Goal: Task Accomplishment & Management: Use online tool/utility

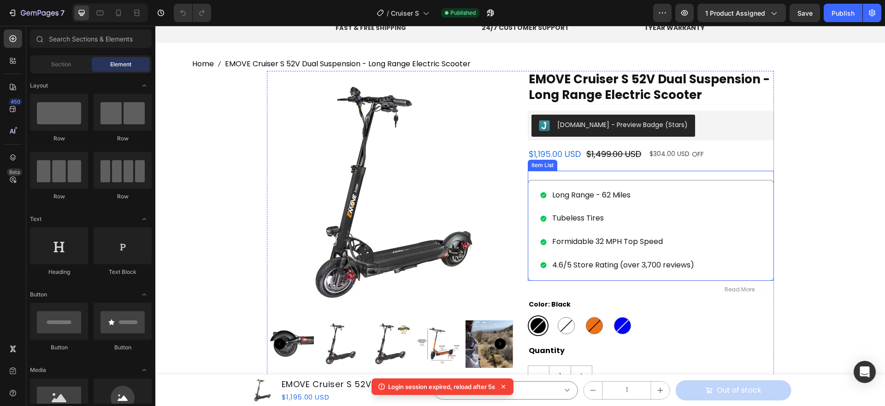
scroll to position [82, 0]
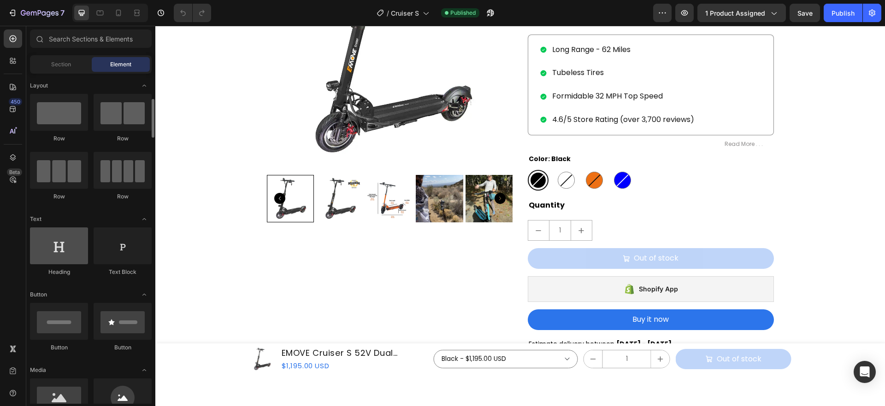
scroll to position [23, 0]
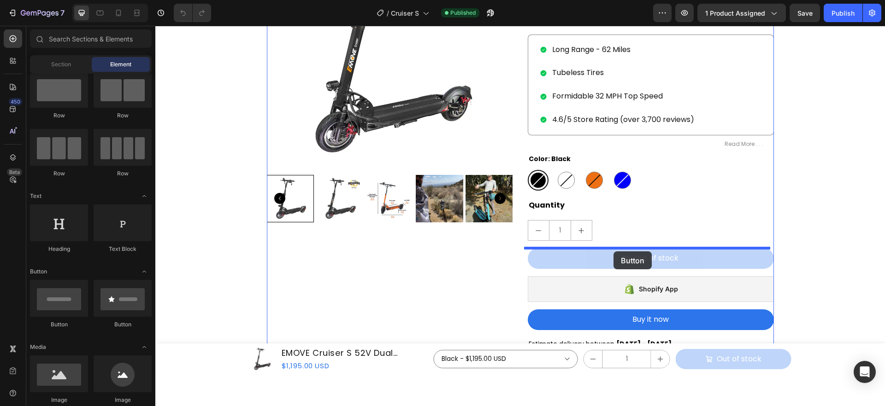
drag, startPoint x: 232, startPoint y: 321, endPoint x: 613, endPoint y: 252, distance: 387.3
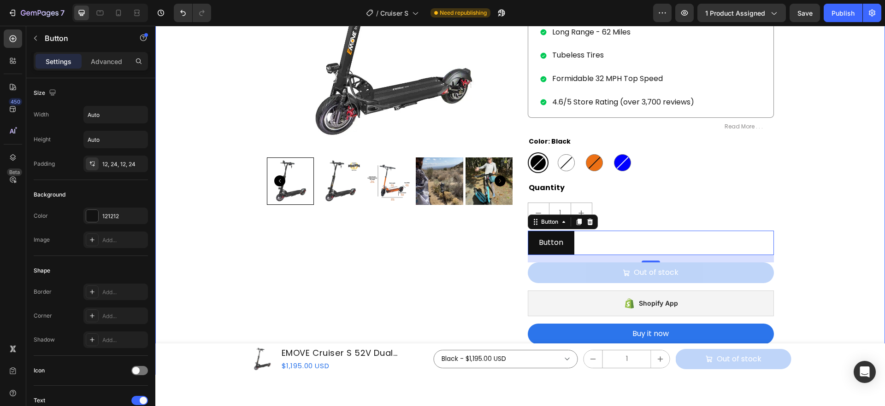
scroll to position [234, 0]
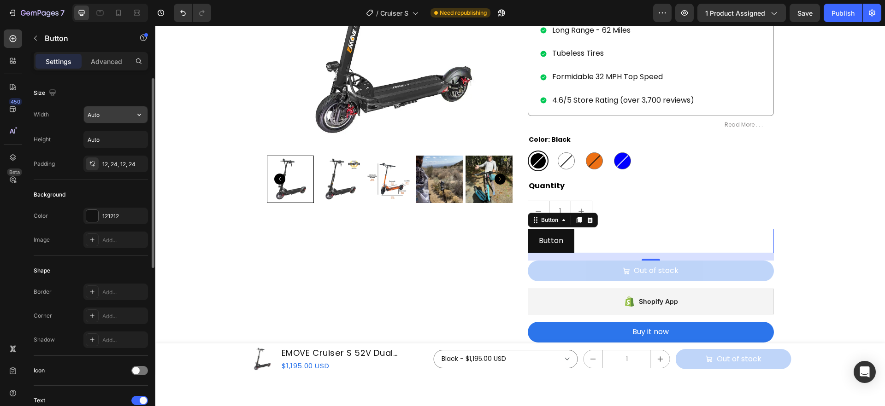
click at [107, 112] on input "Auto" at bounding box center [116, 114] width 64 height 17
click at [130, 118] on input "Auto" at bounding box center [116, 114] width 64 height 17
click at [138, 117] on icon "button" at bounding box center [139, 114] width 9 height 9
click at [106, 155] on p "Full 100%" at bounding box center [113, 156] width 53 height 8
type input "100%"
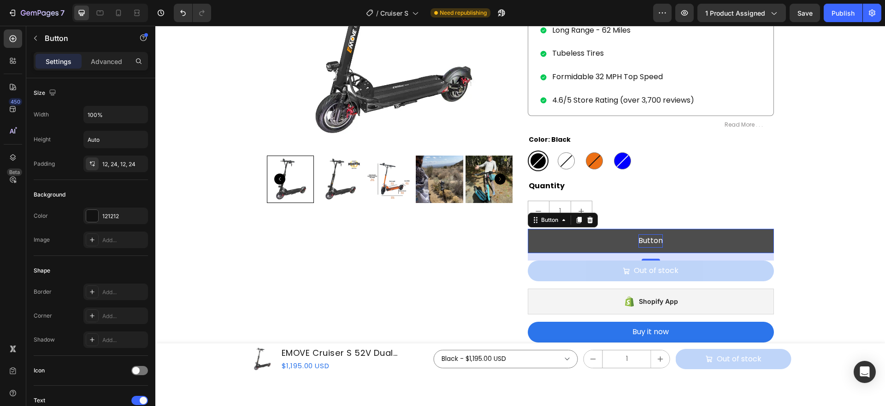
click at [649, 243] on p "Button" at bounding box center [650, 241] width 24 height 13
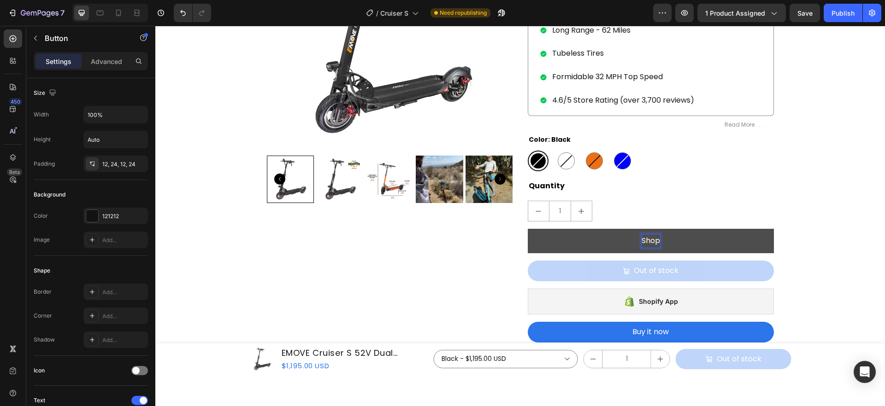
click at [528, 229] on button "Shop" at bounding box center [651, 241] width 246 height 24
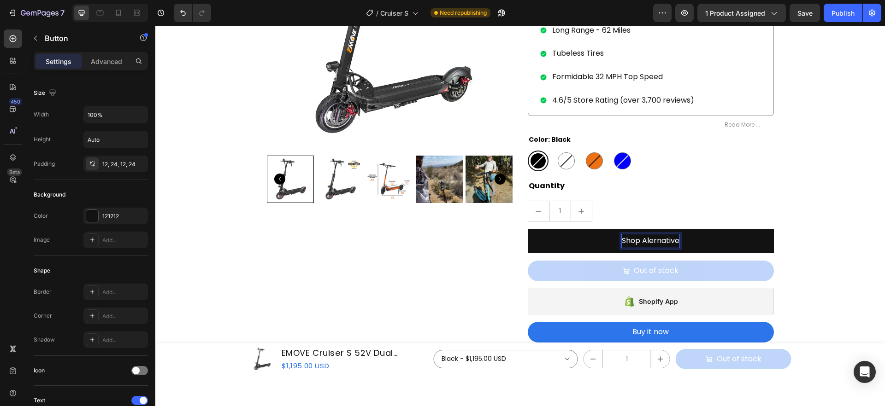
drag, startPoint x: 645, startPoint y: 241, endPoint x: 660, endPoint y: 242, distance: 14.8
click at [645, 241] on p "Shop Alernative" at bounding box center [651, 241] width 58 height 13
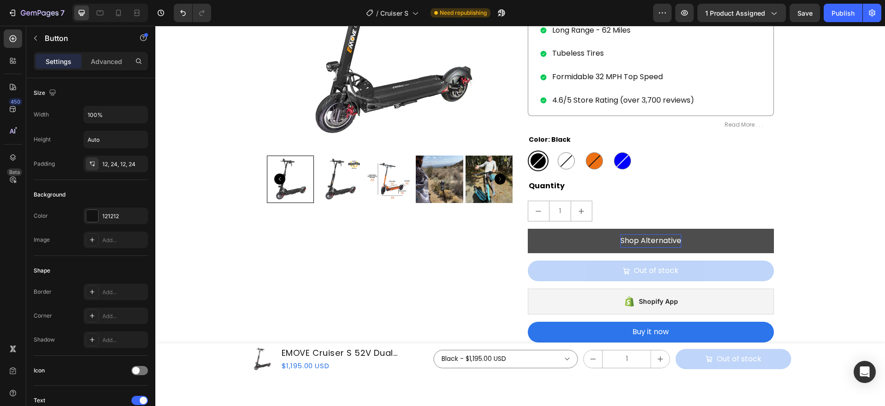
click at [698, 241] on button "Shop Alternative" at bounding box center [651, 241] width 246 height 24
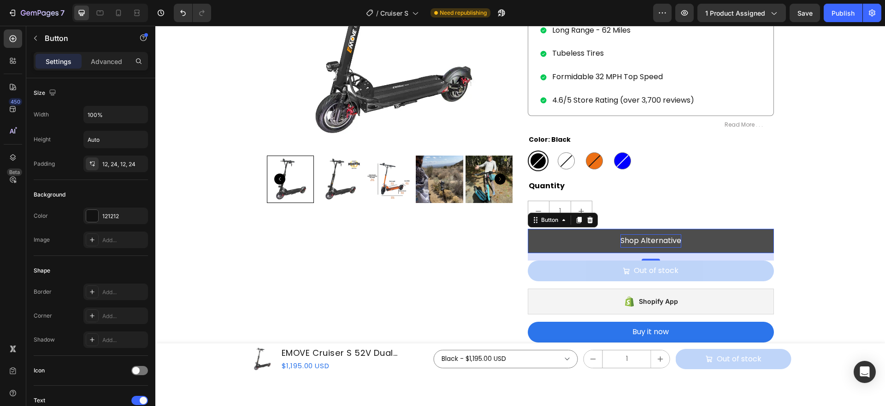
drag, startPoint x: 291, startPoint y: 241, endPoint x: 611, endPoint y: 241, distance: 319.8
click at [611, 241] on button "Shop Alternative" at bounding box center [651, 241] width 246 height 24
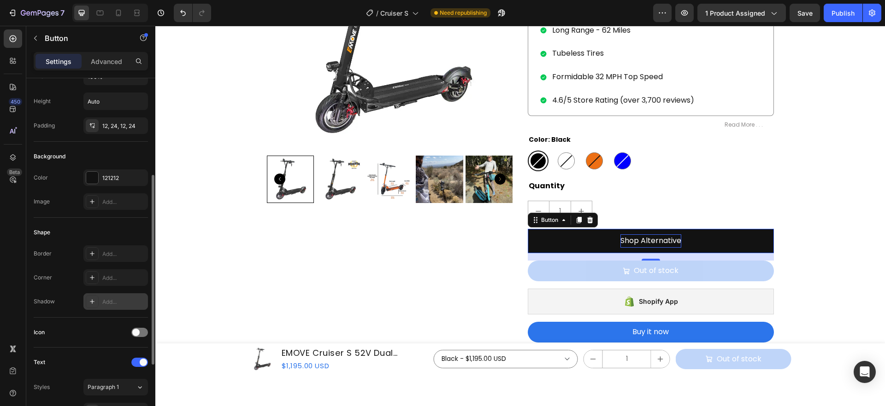
scroll to position [88, 0]
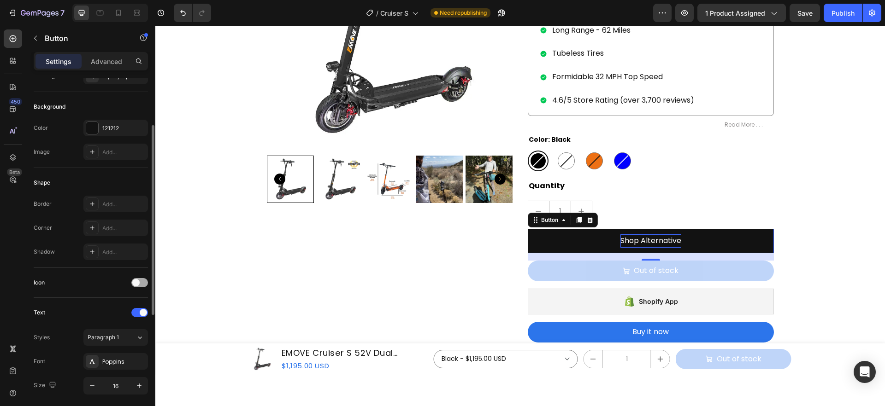
click at [136, 283] on span at bounding box center [135, 282] width 7 height 7
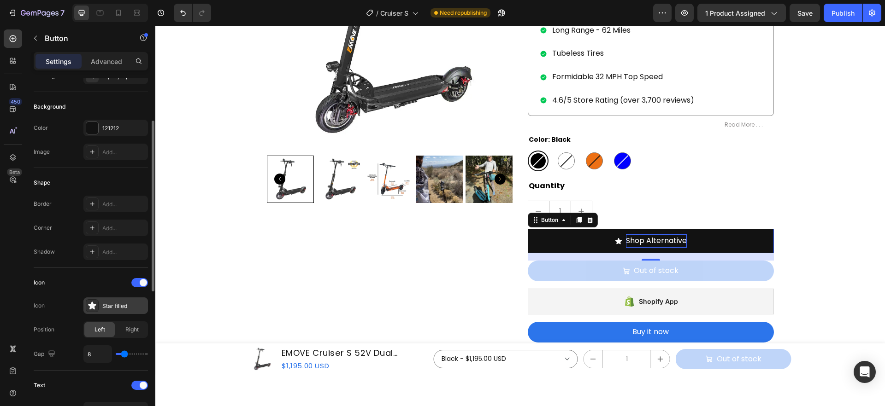
click at [120, 308] on div "Star filled" at bounding box center [123, 306] width 43 height 8
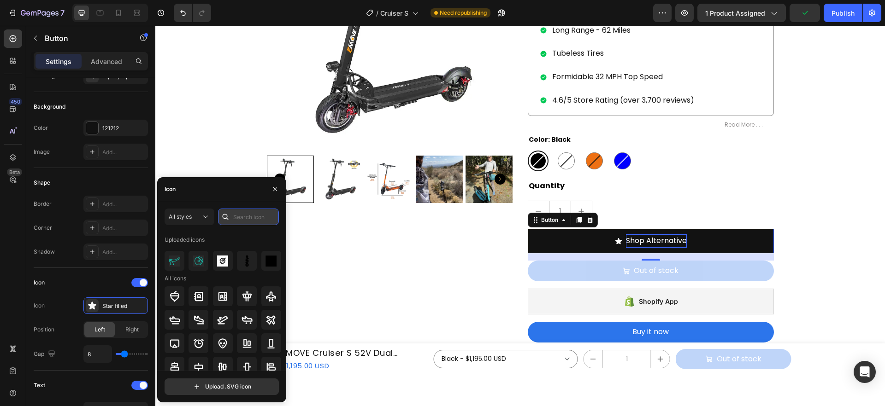
click at [237, 220] on input "text" at bounding box center [248, 217] width 61 height 17
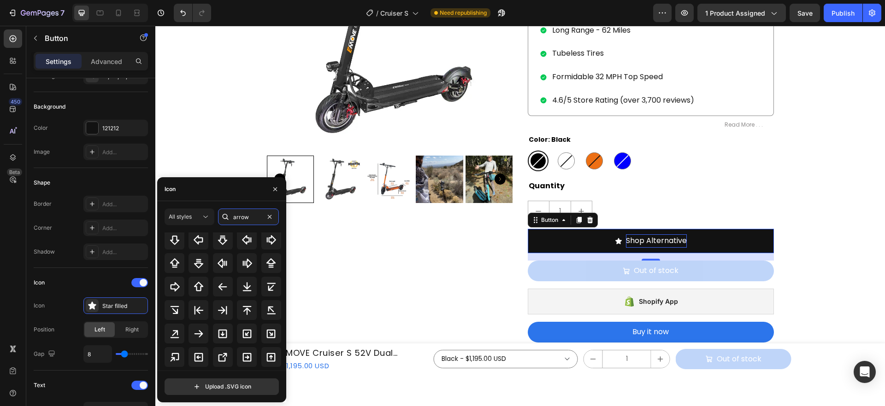
scroll to position [173, 0]
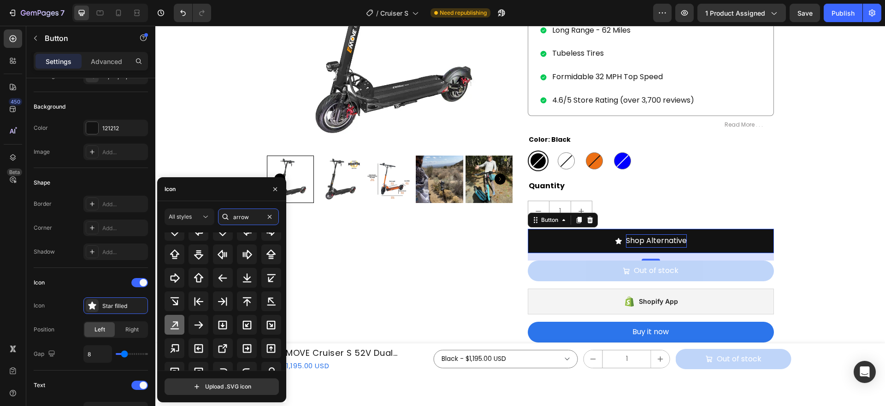
type input "arrow"
click at [175, 324] on icon at bounding box center [174, 326] width 9 height 8
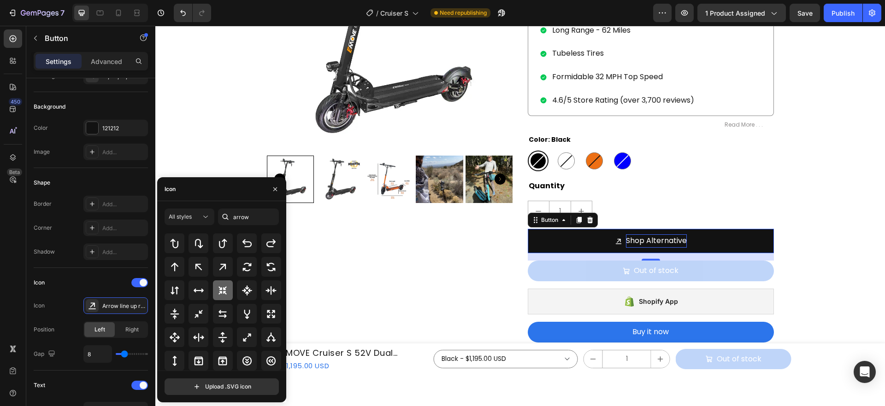
scroll to position [298, 0]
click at [223, 269] on icon at bounding box center [222, 269] width 11 height 11
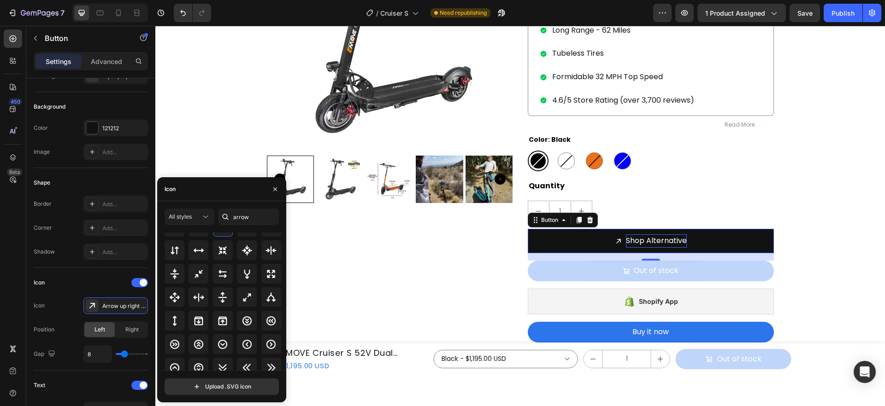
scroll to position [431, 0]
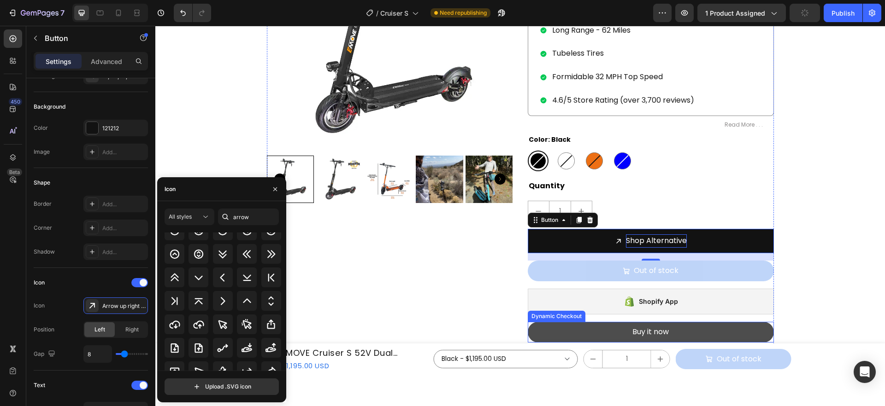
click at [680, 330] on button "Buy it now" at bounding box center [651, 332] width 246 height 21
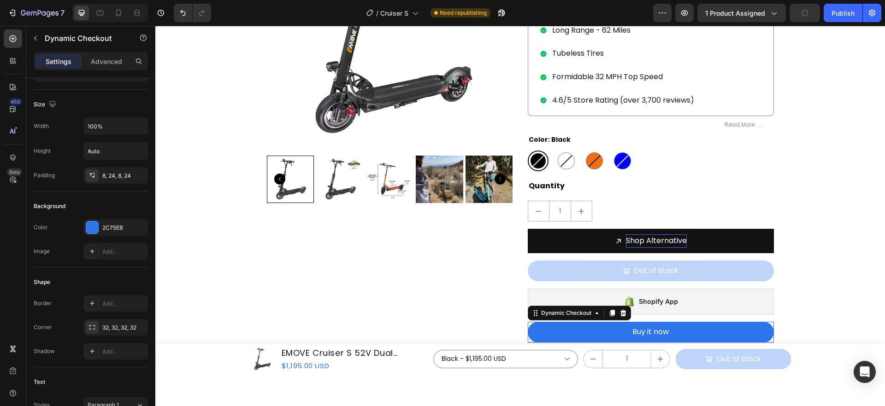
scroll to position [0, 0]
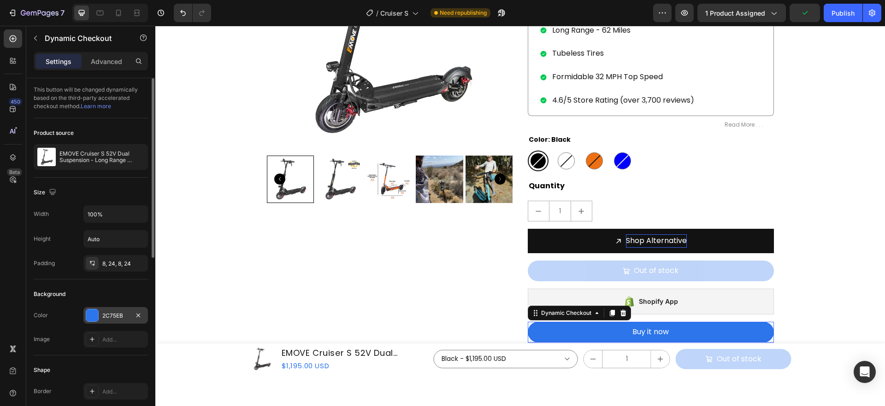
click at [118, 319] on div "2C75EB" at bounding box center [115, 316] width 27 height 8
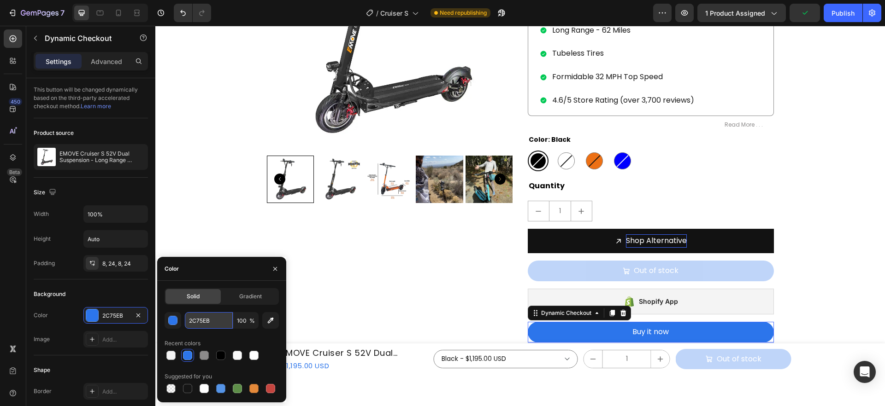
click at [217, 321] on input "2C75EB" at bounding box center [209, 320] width 48 height 17
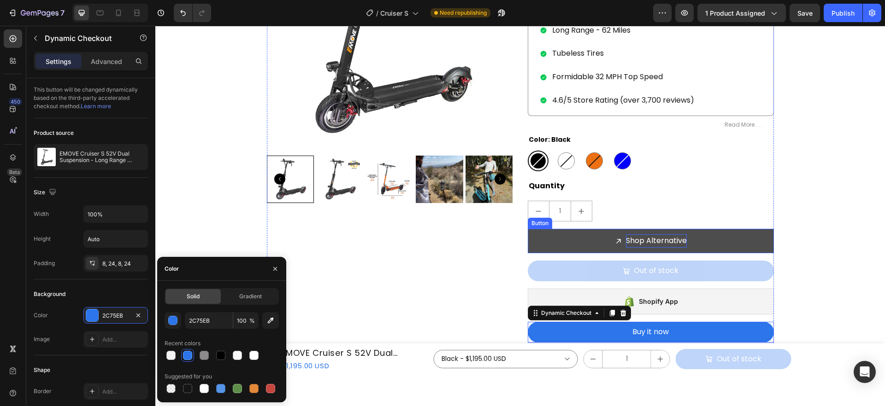
click at [706, 248] on button "Shop Alternative" at bounding box center [651, 241] width 246 height 24
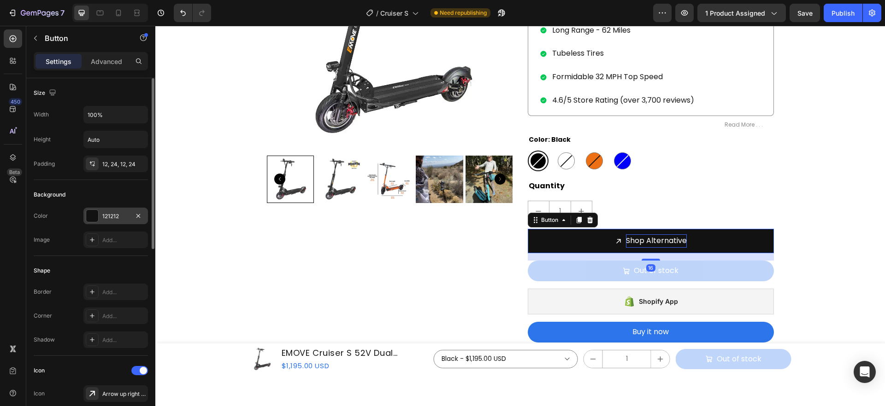
click at [121, 215] on div "121212" at bounding box center [115, 216] width 27 height 8
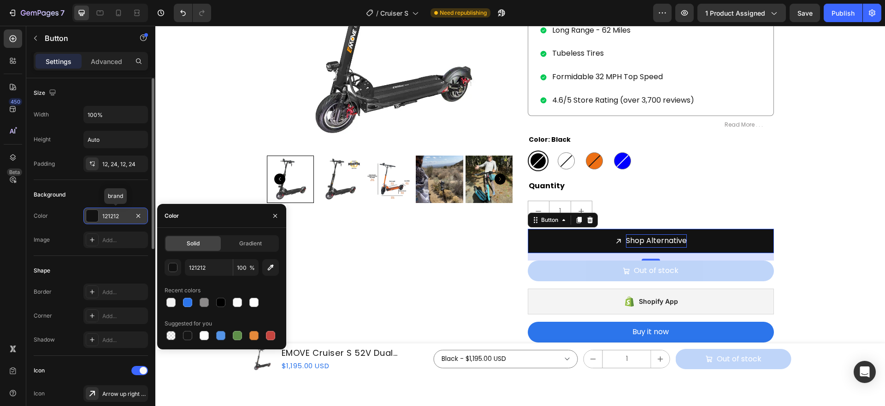
click at [112, 215] on div "121212" at bounding box center [115, 216] width 27 height 8
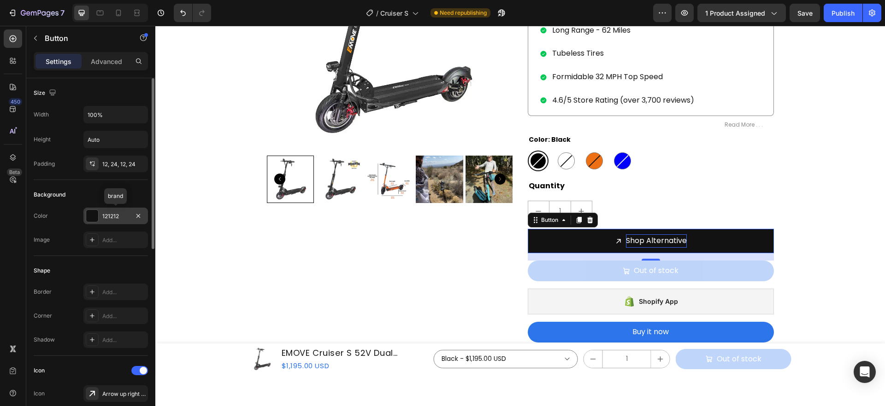
click at [116, 218] on div "121212" at bounding box center [115, 216] width 27 height 8
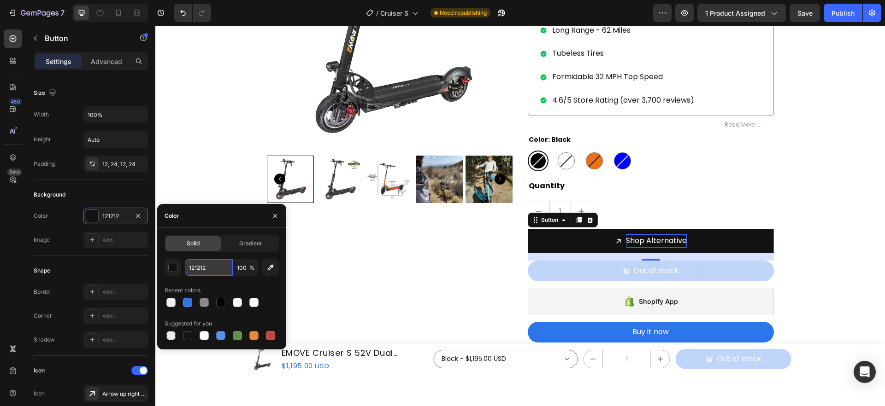
click at [200, 271] on input "121212" at bounding box center [209, 267] width 48 height 17
click at [200, 270] on input "121212" at bounding box center [209, 267] width 48 height 17
paste input "2C75EB"
type input "2C75EB"
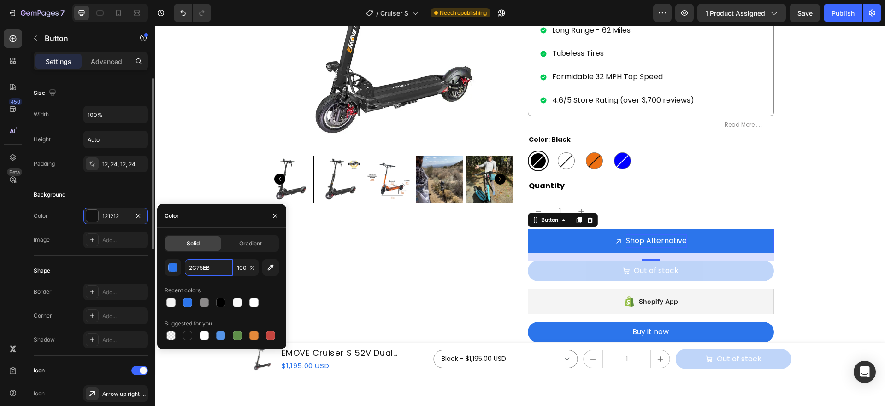
scroll to position [2, 0]
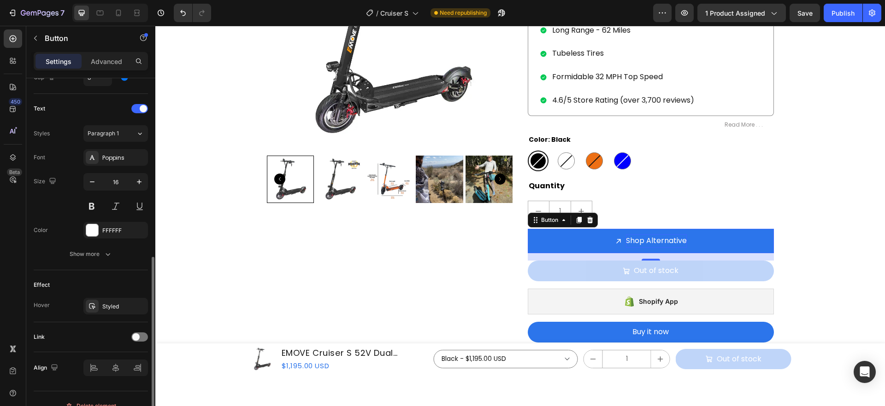
scroll to position [379, 0]
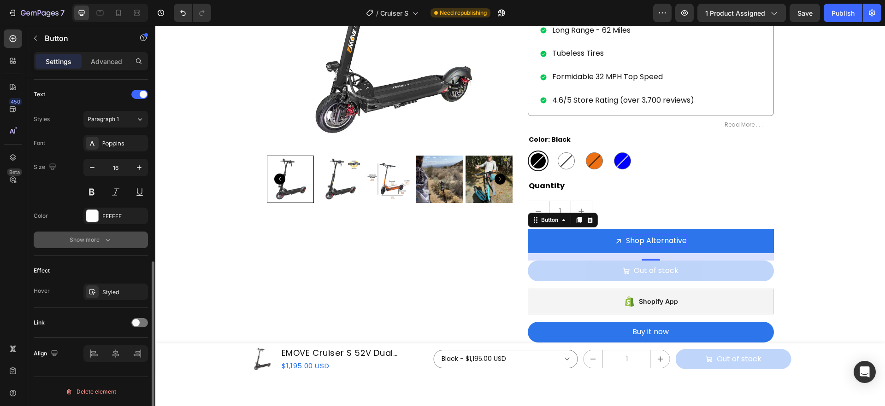
click at [103, 241] on icon "button" at bounding box center [107, 239] width 9 height 9
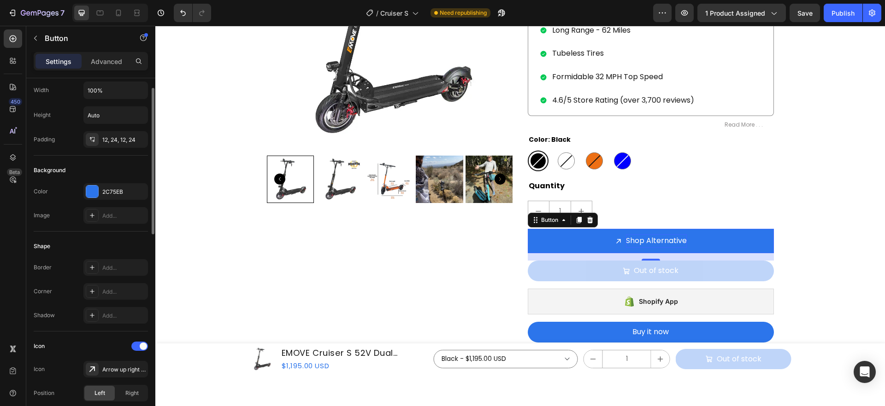
scroll to position [0, 0]
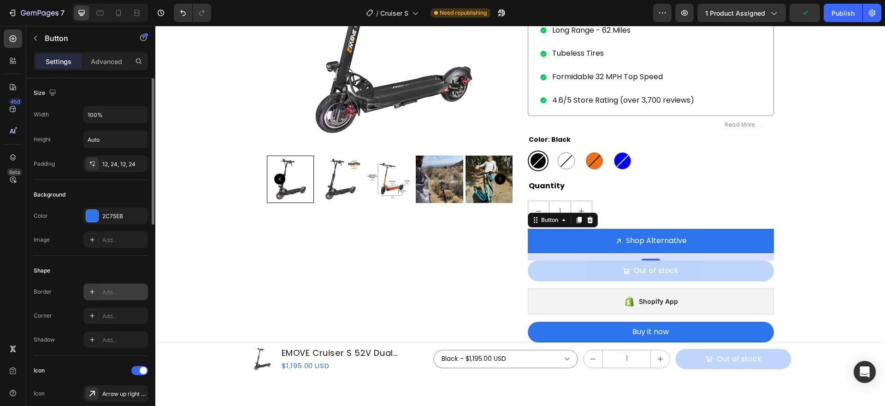
click at [116, 290] on div "Add..." at bounding box center [123, 292] width 43 height 8
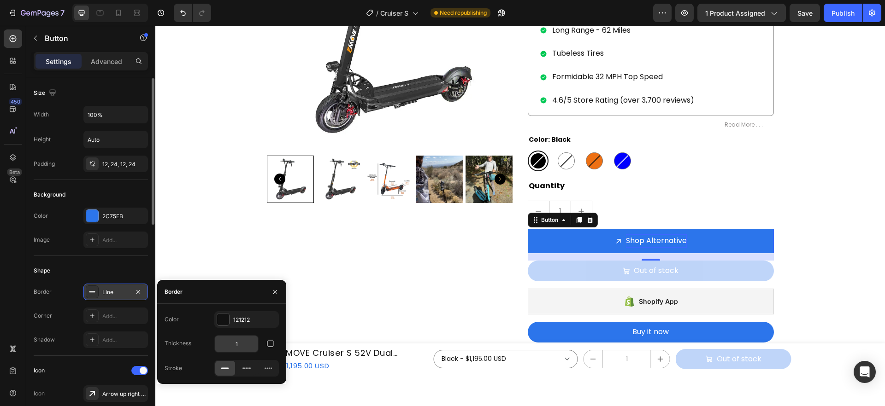
click at [244, 347] on input "1" at bounding box center [236, 344] width 43 height 17
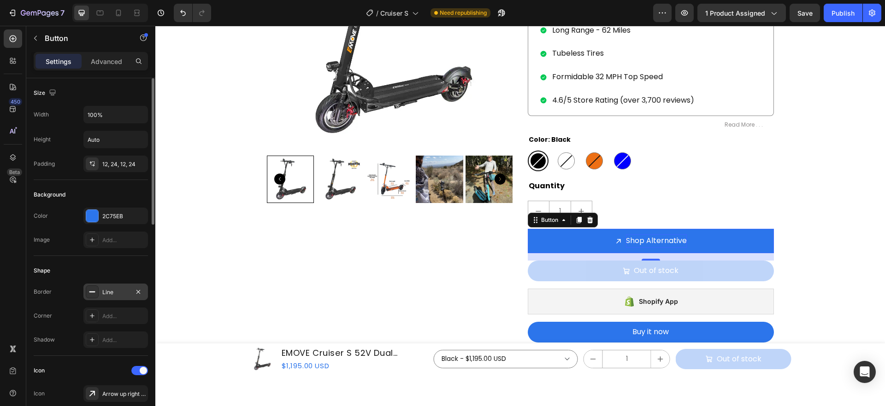
click at [68, 312] on div "Corner Add..." at bounding box center [91, 316] width 114 height 17
click at [110, 318] on div "Add..." at bounding box center [123, 316] width 43 height 8
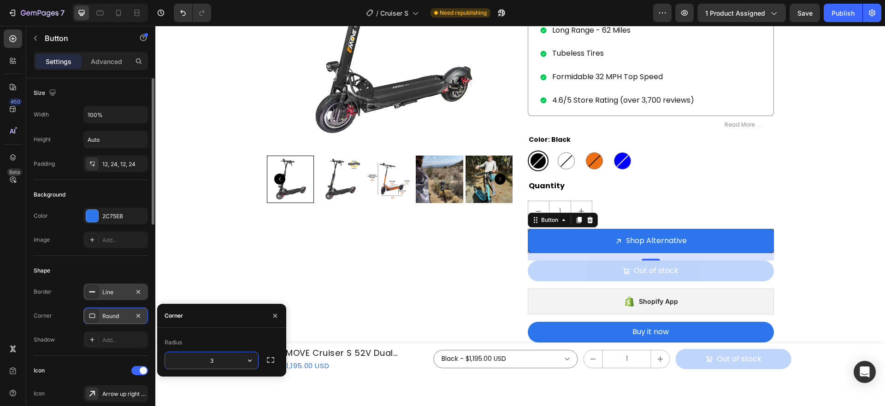
type input "32"
click at [68, 313] on div "Corner Round" at bounding box center [91, 316] width 114 height 17
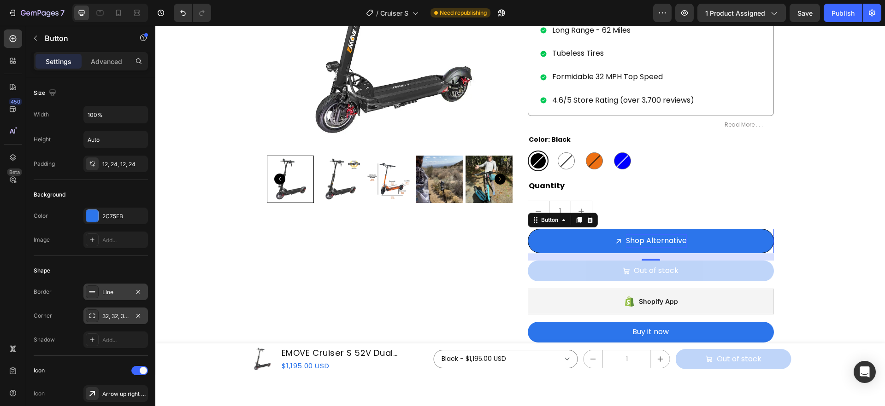
click at [119, 293] on div "Line" at bounding box center [115, 292] width 27 height 8
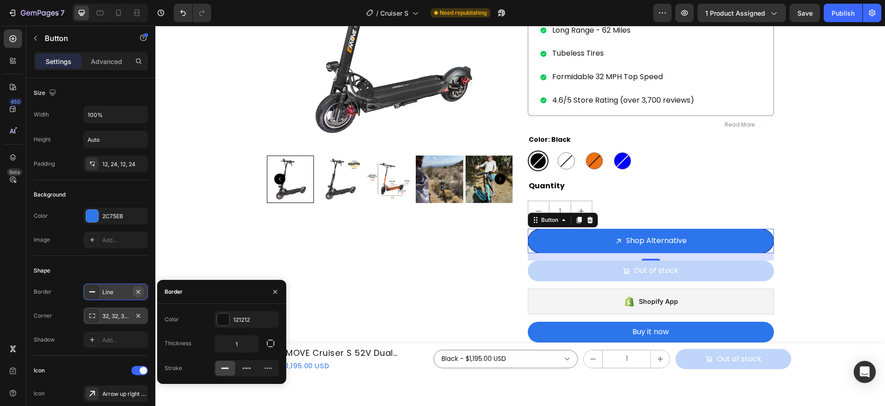
click at [141, 294] on icon "button" at bounding box center [138, 291] width 7 height 7
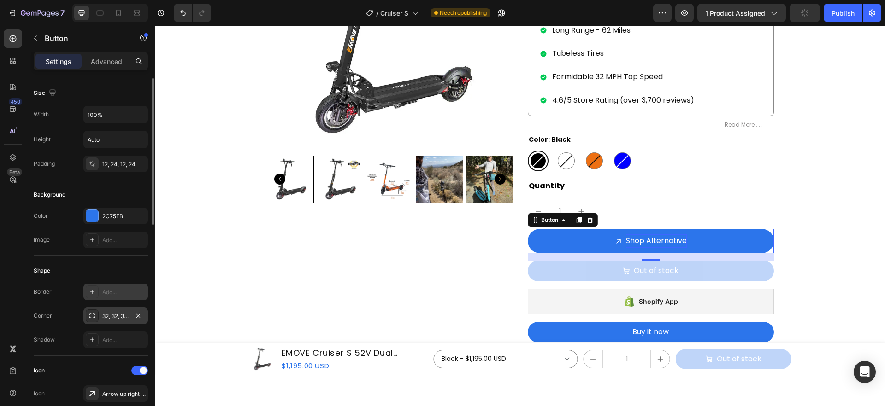
click at [115, 266] on div "Shape" at bounding box center [91, 271] width 114 height 15
click at [721, 273] on button "Out of stock" at bounding box center [651, 271] width 246 height 21
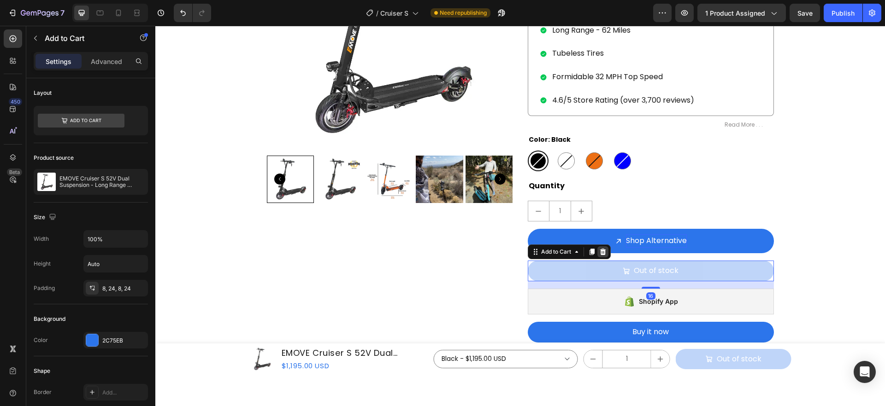
click at [601, 252] on icon at bounding box center [603, 252] width 6 height 6
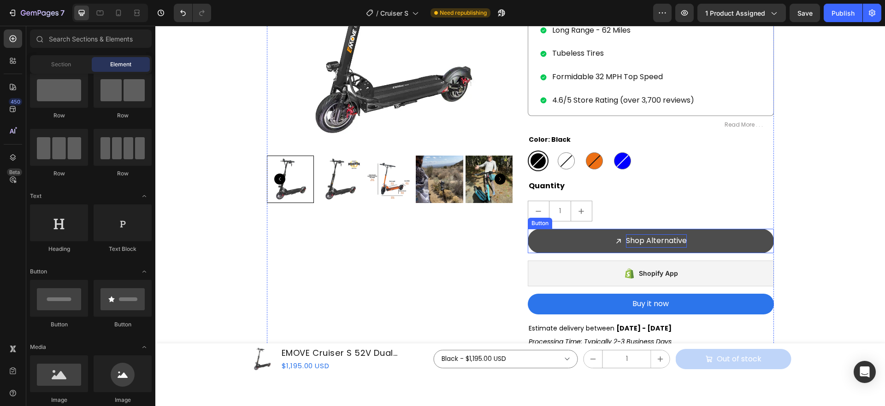
click at [707, 244] on button "Shop Alternative" at bounding box center [651, 241] width 246 height 24
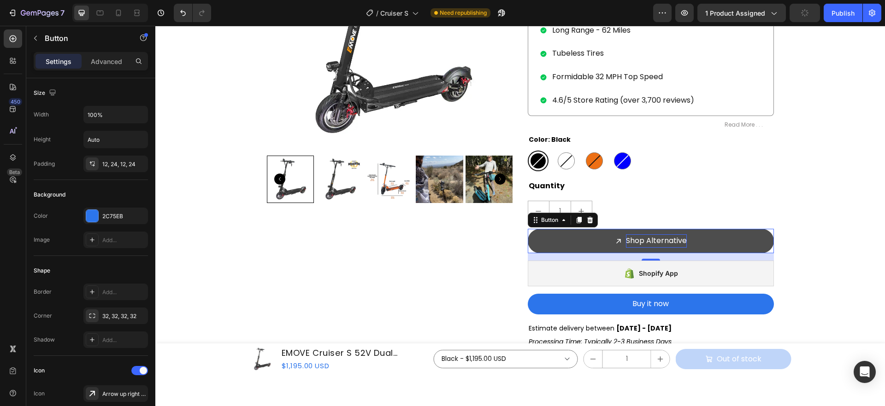
click at [566, 244] on button "Shop Alternative" at bounding box center [651, 241] width 246 height 24
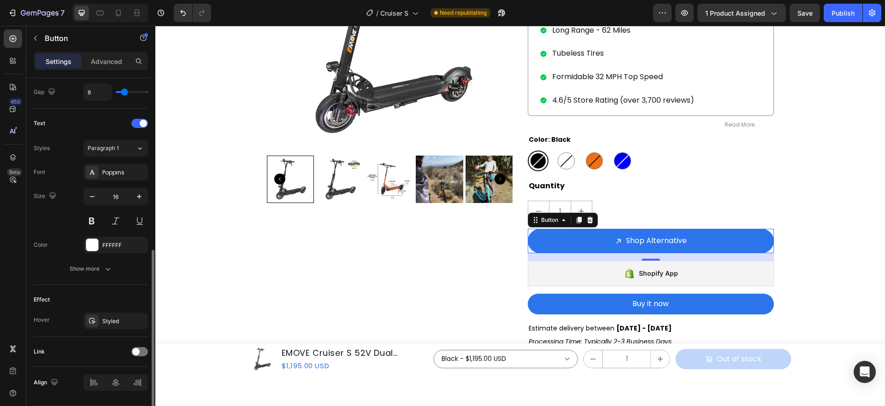
scroll to position [374, 0]
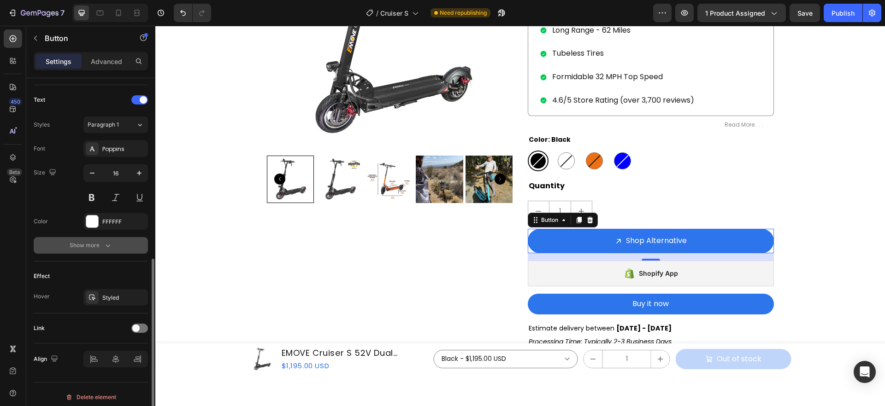
click at [109, 247] on icon "button" at bounding box center [107, 245] width 9 height 9
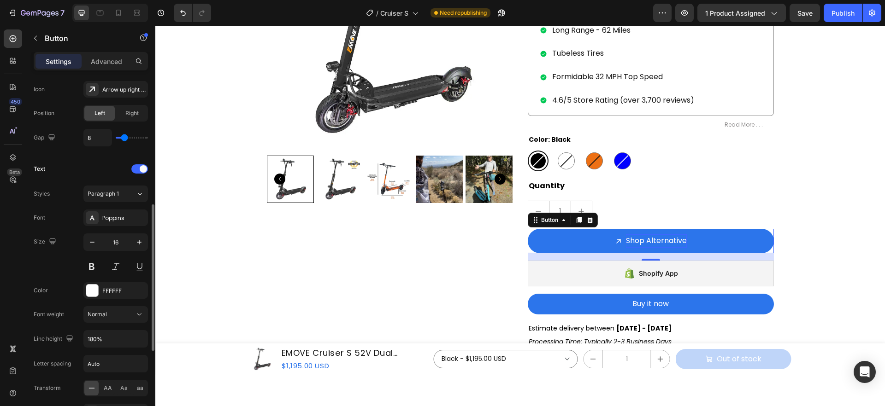
scroll to position [462, 0]
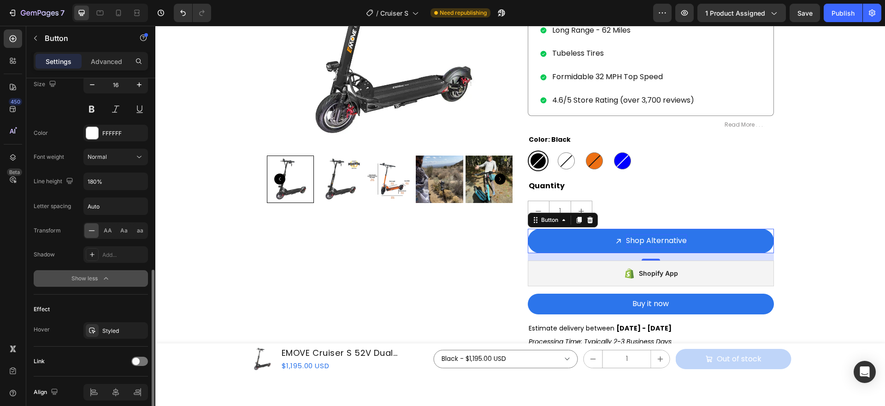
click at [134, 364] on span at bounding box center [135, 361] width 7 height 7
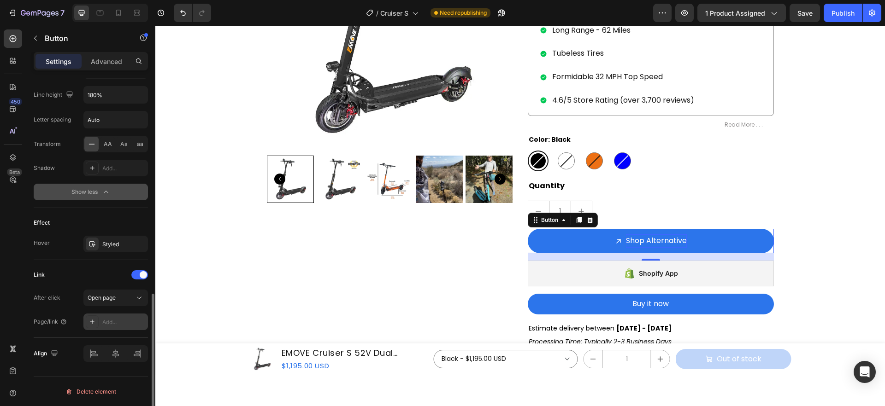
click at [121, 323] on div "Add..." at bounding box center [123, 322] width 43 height 8
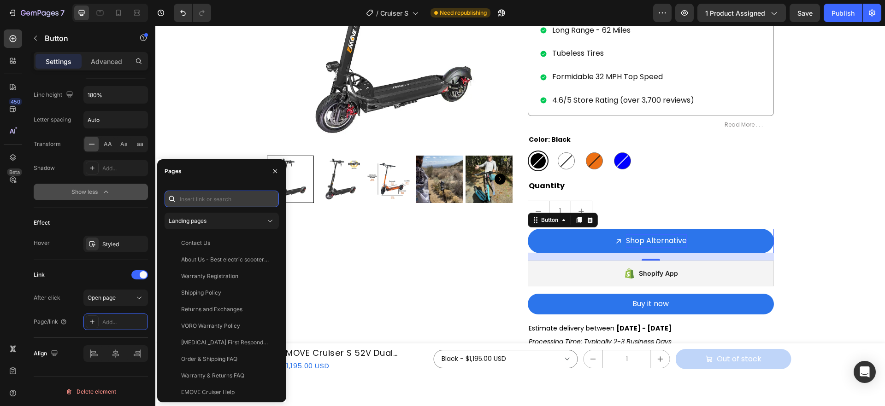
click at [222, 201] on input "text" at bounding box center [222, 199] width 114 height 17
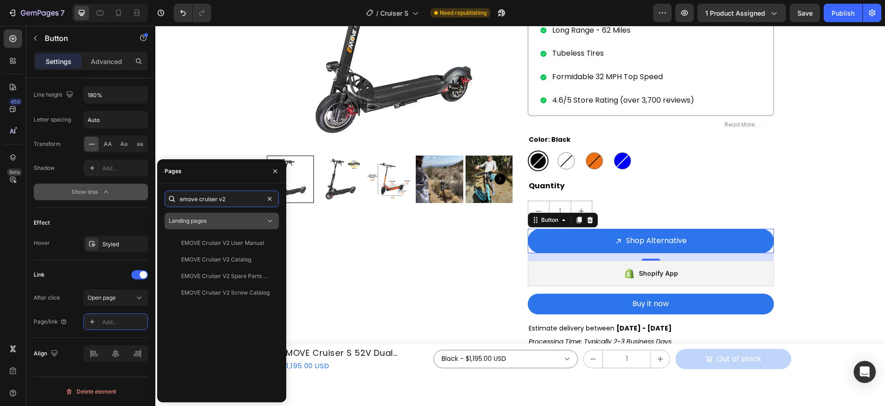
type input "emove cruiser v2"
click at [251, 224] on div "Landing pages" at bounding box center [217, 221] width 97 height 8
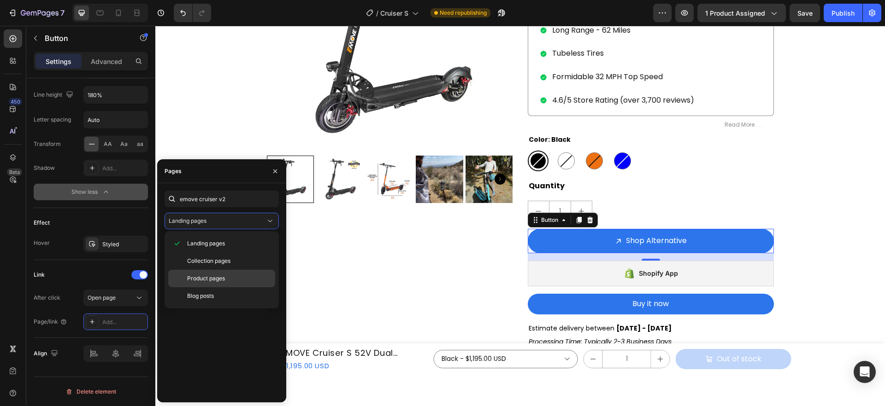
click at [230, 276] on p "Product pages" at bounding box center [229, 279] width 84 height 8
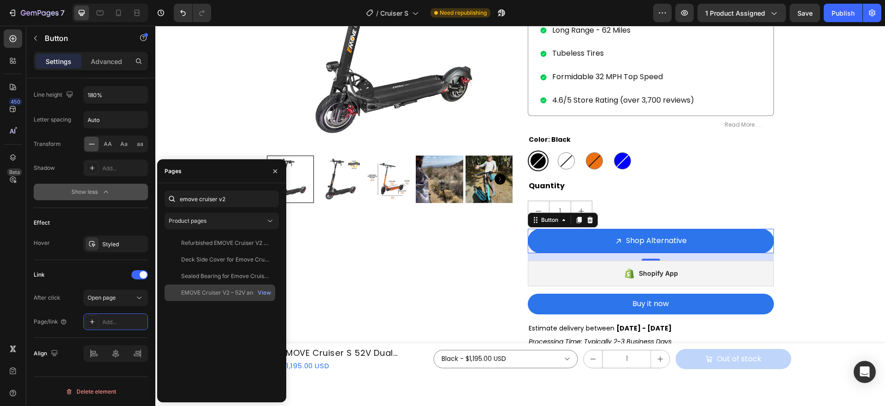
click at [220, 294] on div "EMOVE Cruiser V2 – 52V and 60V Quad Suspension 62-Mile Long-Range Scooter" at bounding box center [225, 293] width 88 height 8
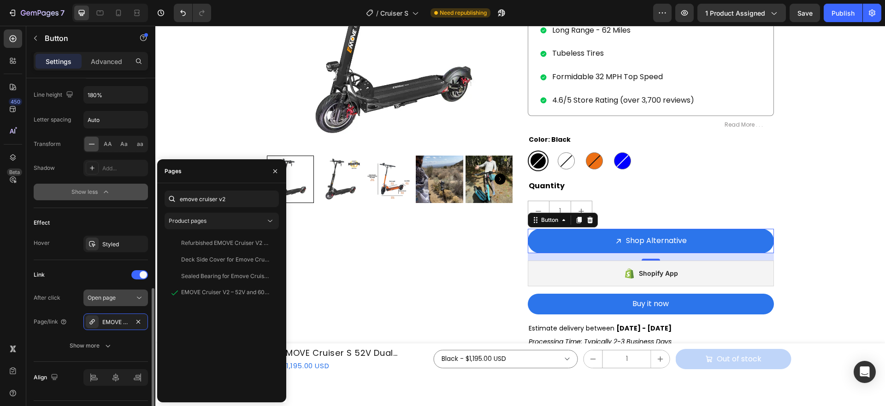
click at [107, 300] on span "Open page" at bounding box center [102, 297] width 28 height 7
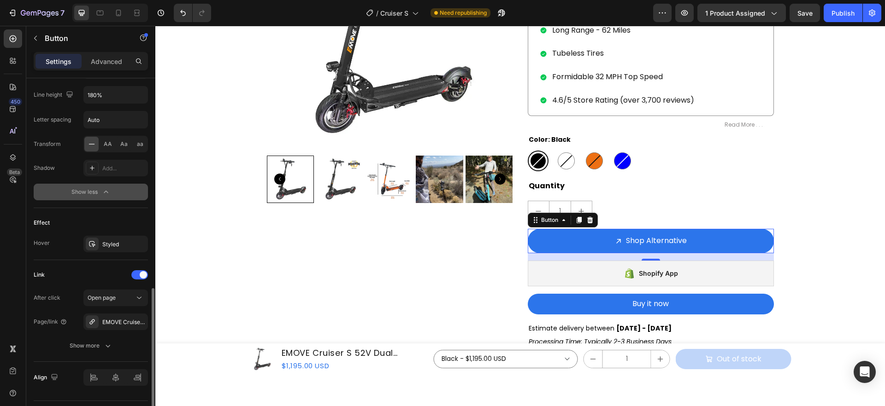
click at [74, 293] on div "After click Open page" at bounding box center [91, 298] width 114 height 17
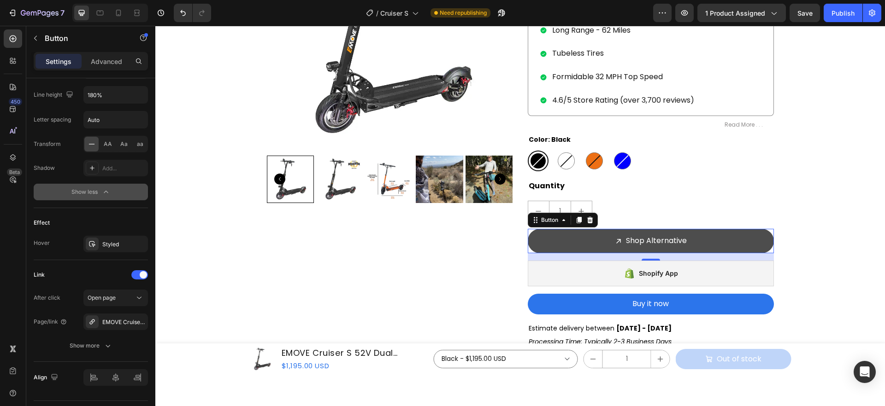
click at [720, 244] on link "Shop Alternative" at bounding box center [651, 241] width 246 height 24
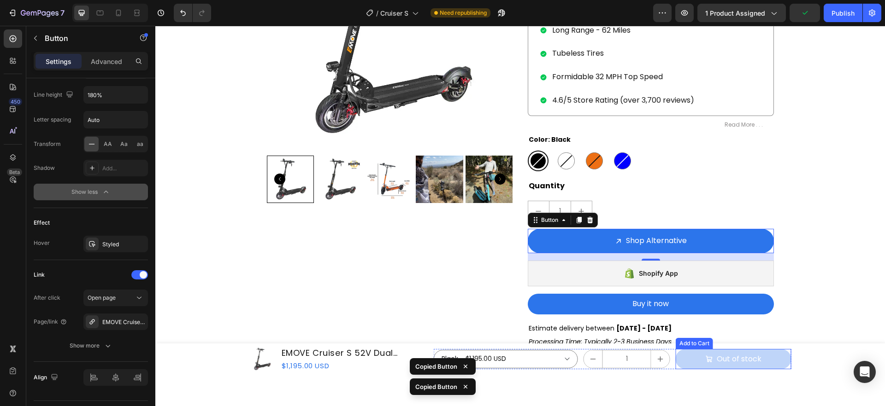
click at [766, 369] on button "Out of stock" at bounding box center [734, 359] width 116 height 21
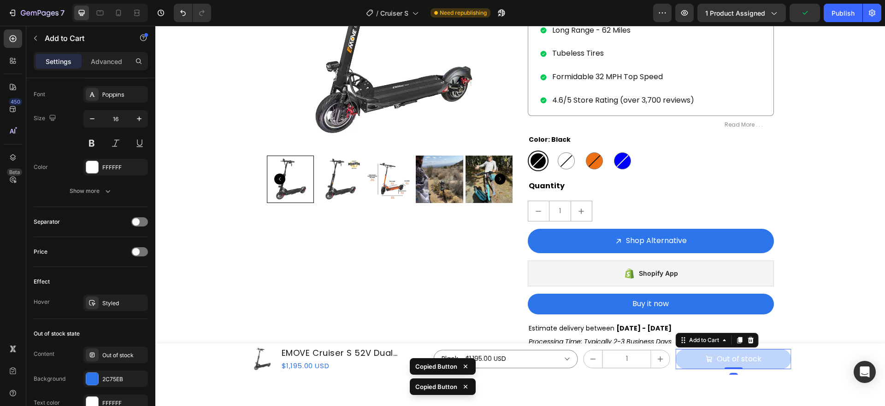
scroll to position [0, 0]
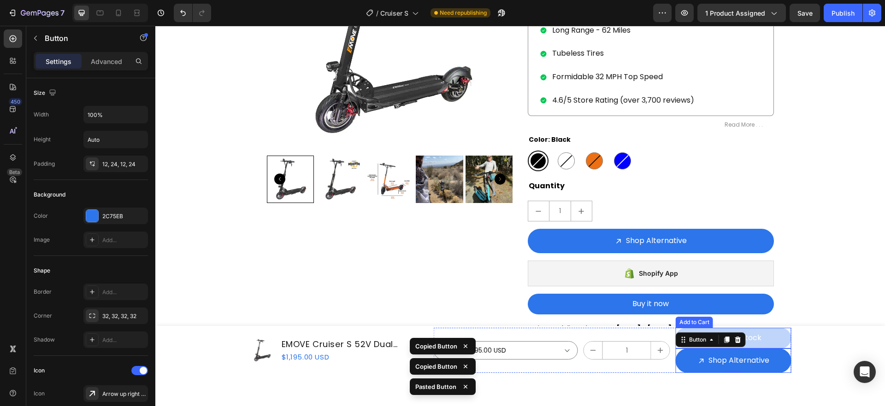
click at [777, 339] on button "Out of stock" at bounding box center [734, 338] width 116 height 21
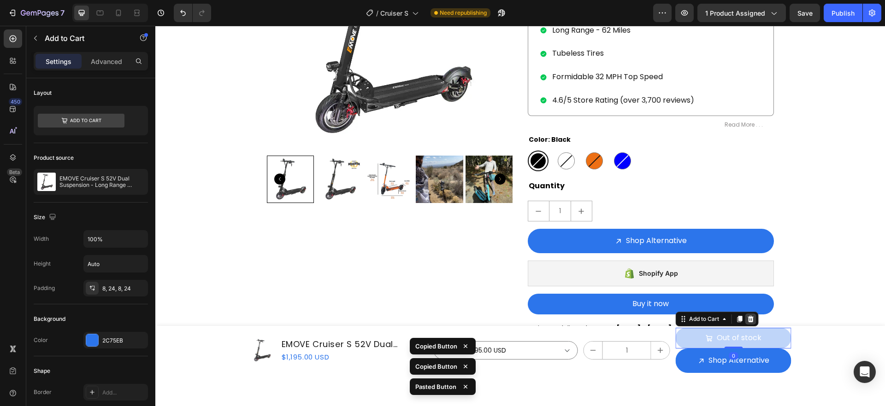
click at [748, 319] on icon at bounding box center [750, 319] width 7 height 7
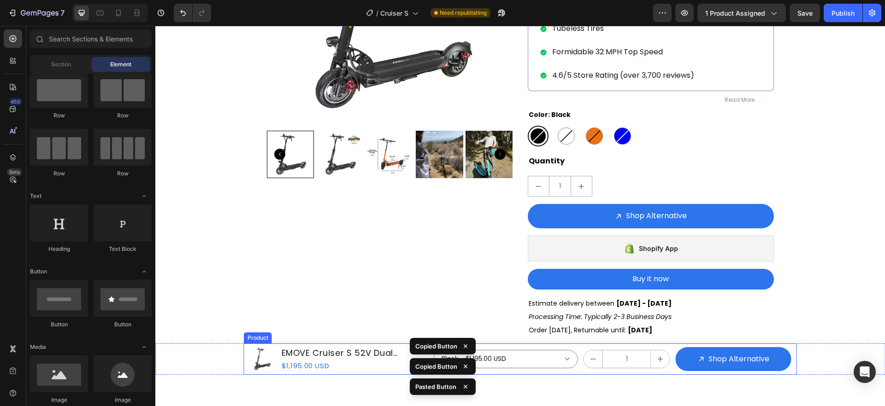
scroll to position [259, 0]
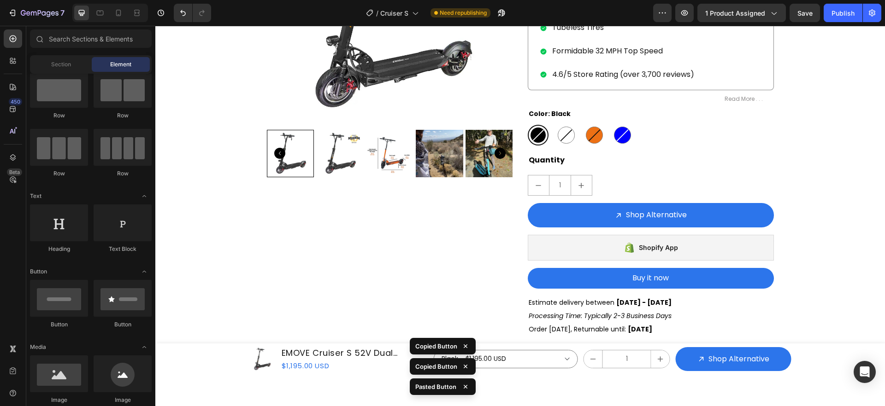
click at [807, 382] on div at bounding box center [520, 216] width 730 height 381
click at [812, 367] on div "Product Images EMOVE Cruiser S 52V Dual Suspension - Long Range Electric Scoote…" at bounding box center [520, 359] width 730 height 31
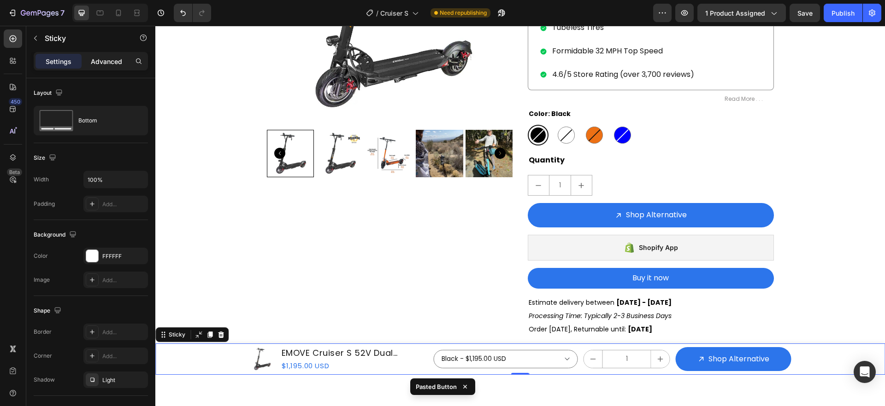
click at [117, 63] on p "Advanced" at bounding box center [106, 62] width 31 height 10
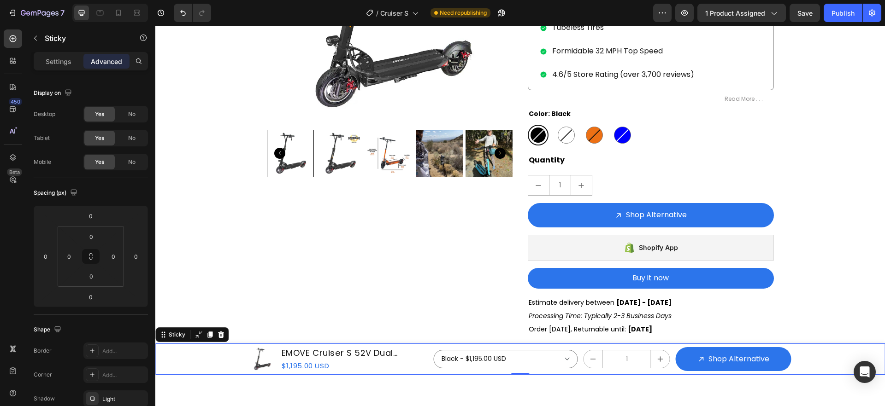
drag, startPoint x: 315, startPoint y: 388, endPoint x: 278, endPoint y: 393, distance: 37.7
click at [315, 388] on div at bounding box center [520, 216] width 730 height 381
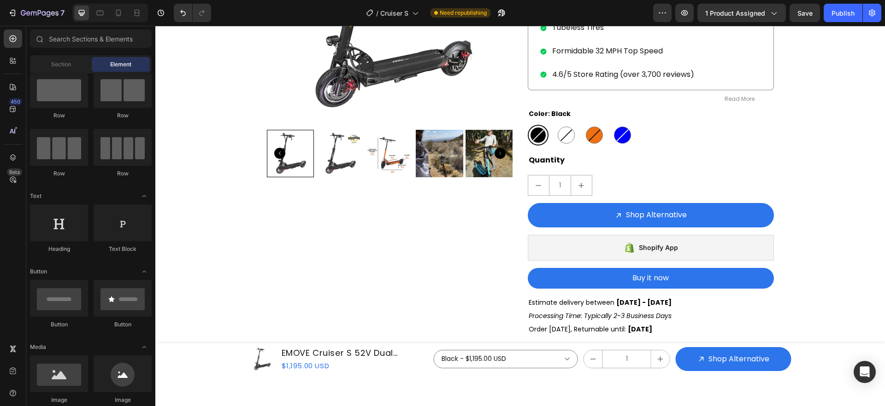
drag, startPoint x: 277, startPoint y: 393, endPoint x: 267, endPoint y: 389, distance: 11.2
click at [276, 393] on div at bounding box center [520, 216] width 730 height 381
click at [220, 362] on div "Product Images EMOVE Cruiser S 52V Dual Suspension - Long Range Electric Scoote…" at bounding box center [520, 359] width 730 height 31
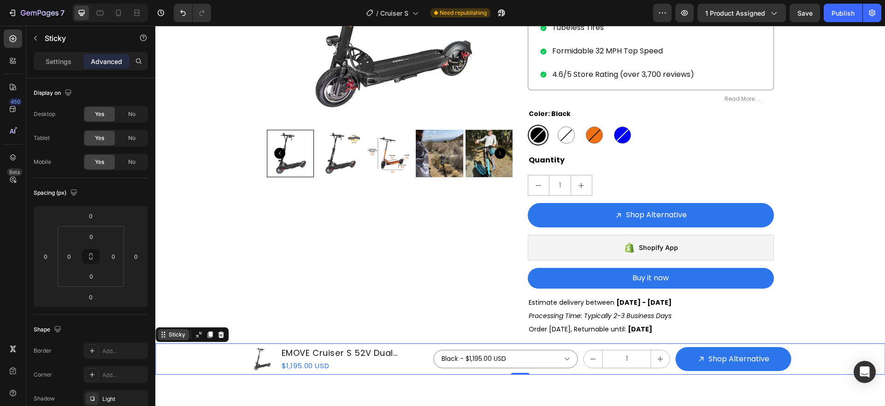
click at [179, 337] on div "Sticky" at bounding box center [177, 335] width 20 height 8
click at [199, 338] on icon at bounding box center [198, 334] width 7 height 7
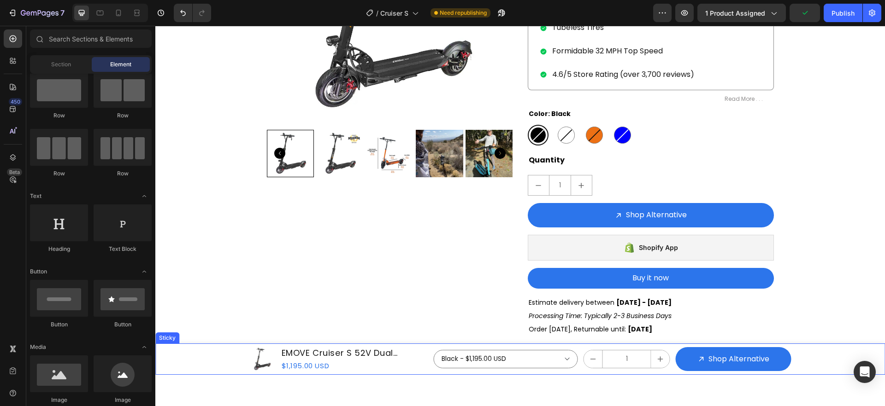
click at [205, 367] on div "Product Images EMOVE Cruiser S 52V Dual Suspension - Long Range Electric Scoote…" at bounding box center [520, 359] width 730 height 31
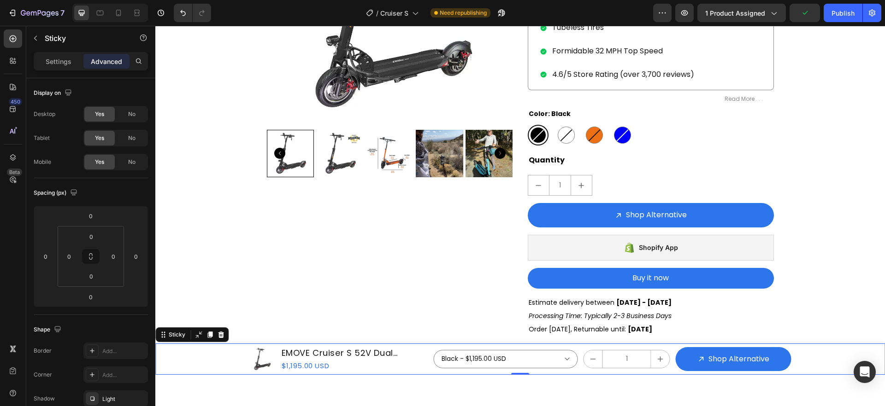
click at [234, 384] on div at bounding box center [520, 216] width 730 height 381
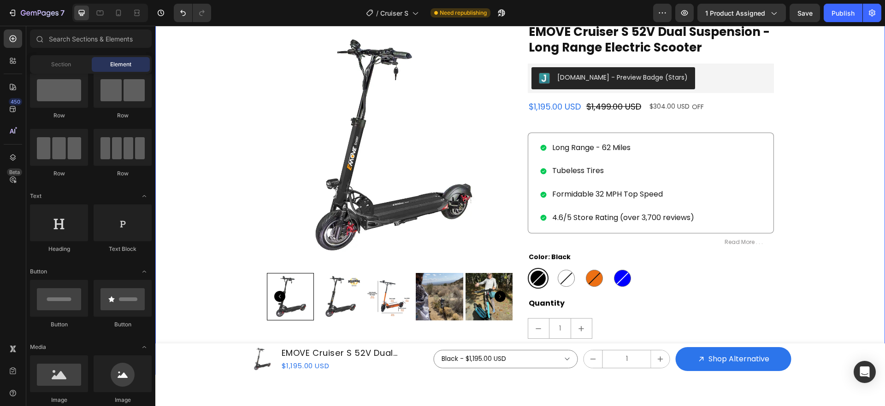
scroll to position [124, 0]
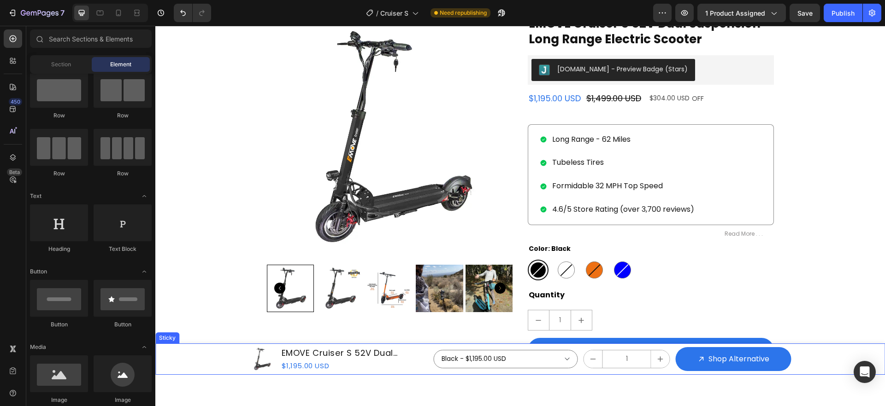
click at [820, 371] on div "Product Images EMOVE Cruiser S 52V Dual Suspension - Long Range Electric Scoote…" at bounding box center [520, 359] width 730 height 31
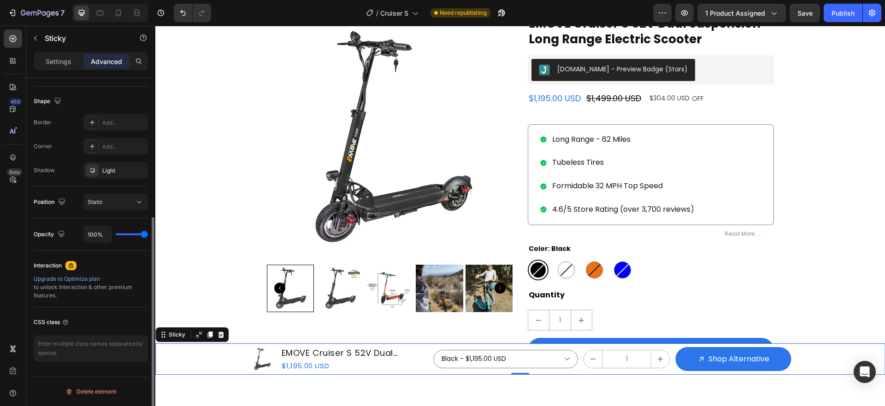
scroll to position [0, 0]
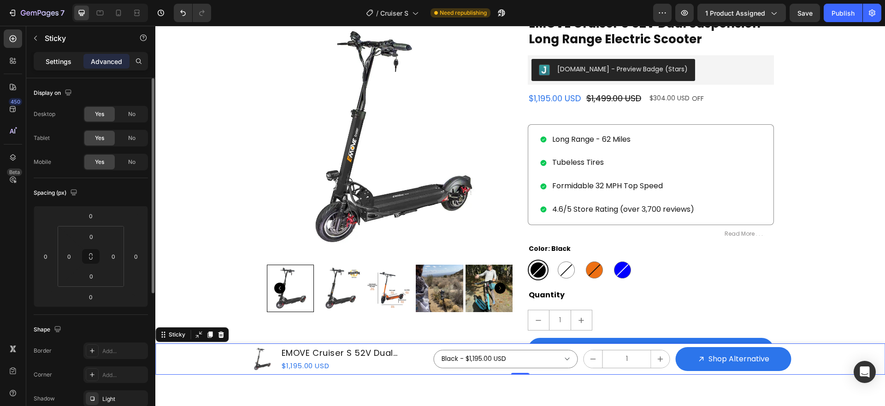
click at [60, 60] on p "Settings" at bounding box center [59, 62] width 26 height 10
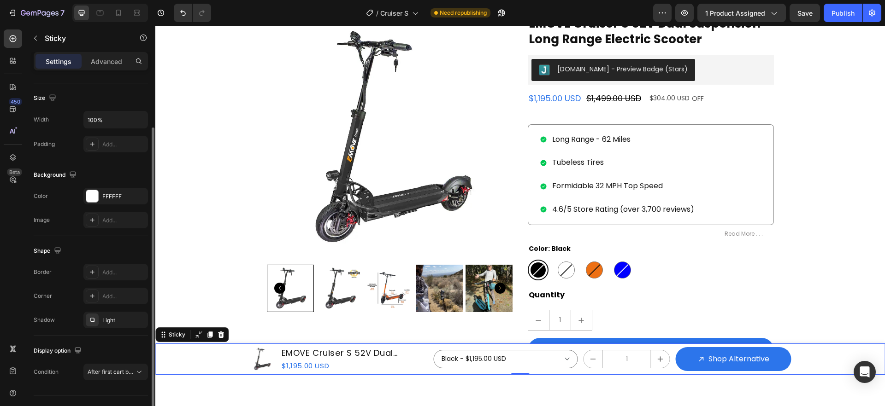
scroll to position [78, 0]
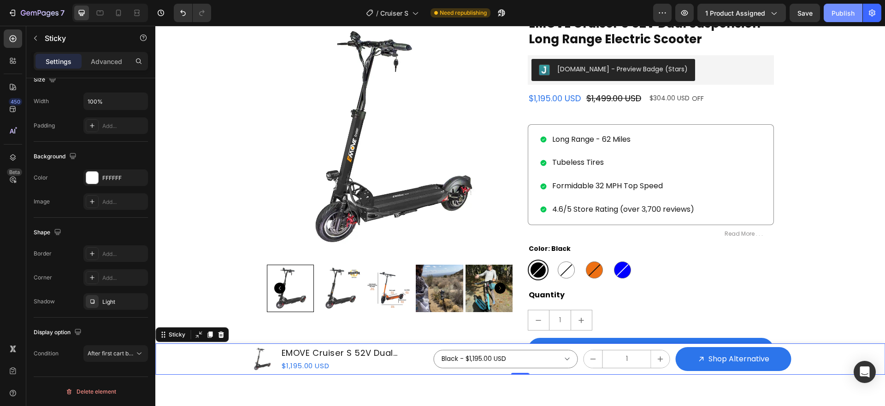
click at [847, 12] on div "Publish" at bounding box center [842, 13] width 23 height 10
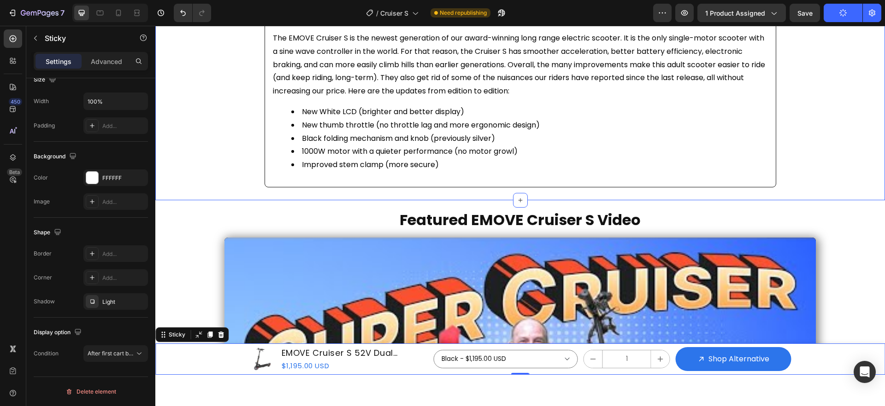
scroll to position [977, 0]
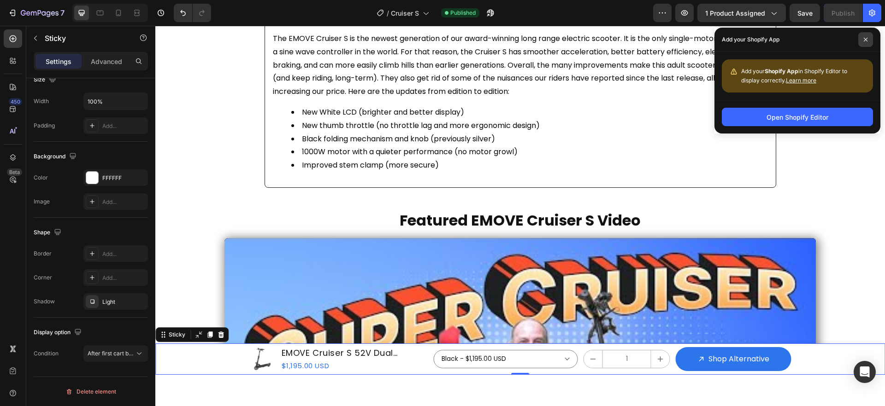
click at [865, 38] on icon at bounding box center [865, 39] width 5 height 5
